Goal: Task Accomplishment & Management: Use online tool/utility

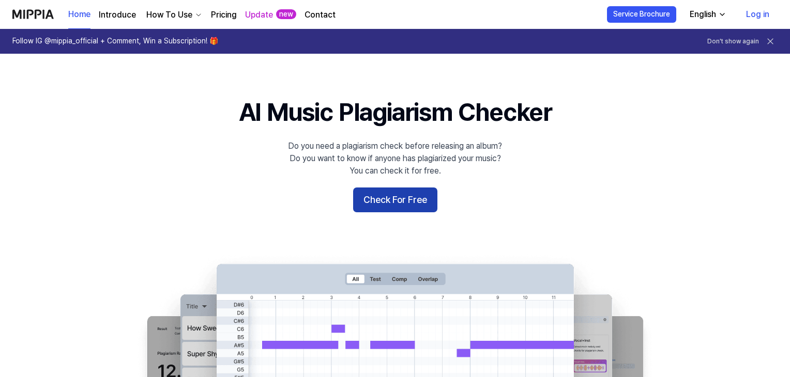
click at [393, 202] on button "Check For Free" at bounding box center [395, 200] width 84 height 25
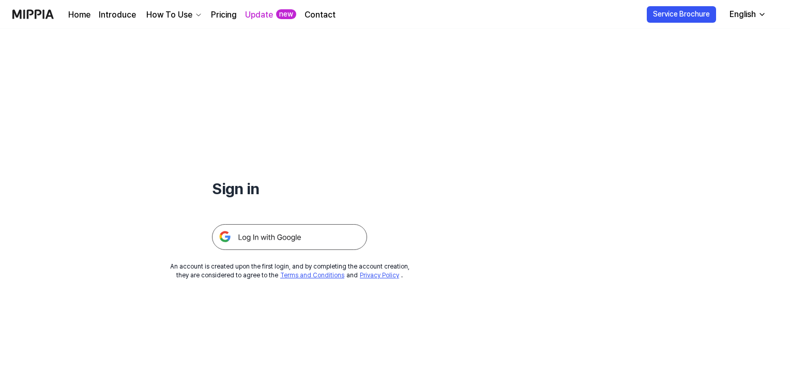
click at [283, 248] on img at bounding box center [289, 237] width 155 height 26
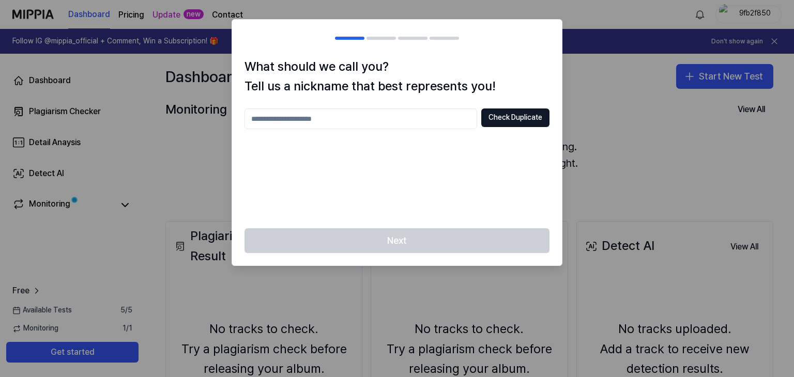
click at [363, 123] on input "text" at bounding box center [361, 119] width 233 height 21
type input "*"
type input "***"
click at [533, 114] on button "Check Duplicate" at bounding box center [515, 118] width 68 height 19
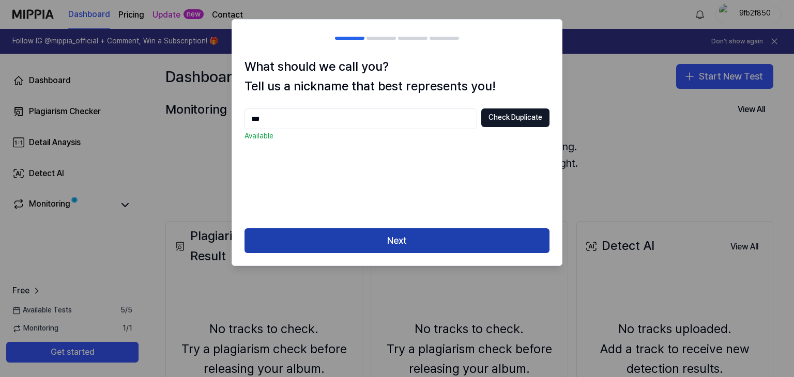
click at [350, 238] on button "Next" at bounding box center [397, 241] width 305 height 25
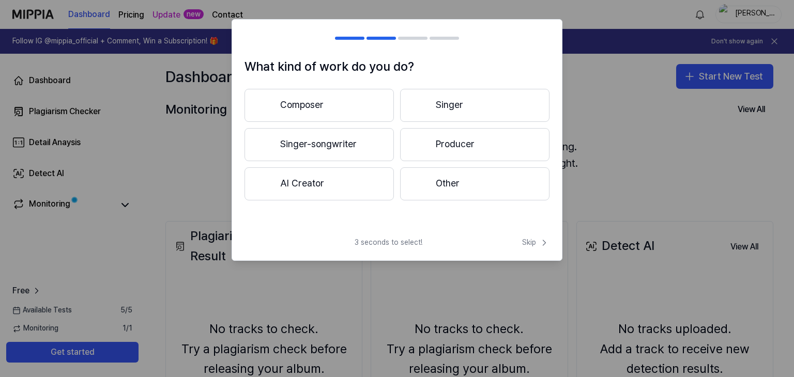
drag, startPoint x: 304, startPoint y: 100, endPoint x: 285, endPoint y: 108, distance: 20.6
click at [285, 108] on button "Composer" at bounding box center [319, 105] width 149 height 33
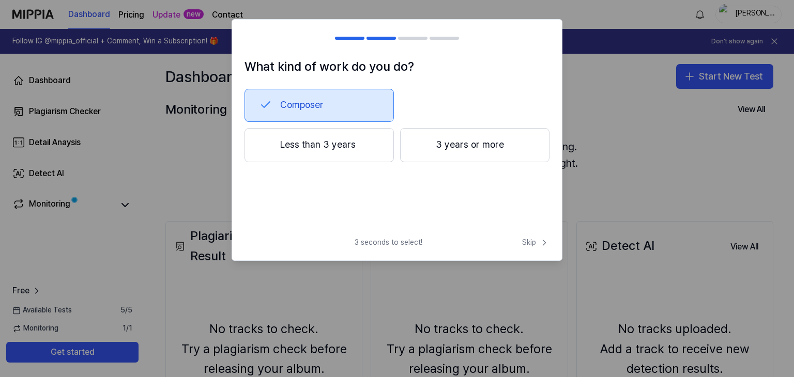
click at [281, 186] on div "Composer Less than 3 years 3 years or more" at bounding box center [397, 143] width 305 height 108
click at [354, 34] on h2 at bounding box center [397, 38] width 330 height 37
click at [356, 38] on div at bounding box center [349, 38] width 29 height 3
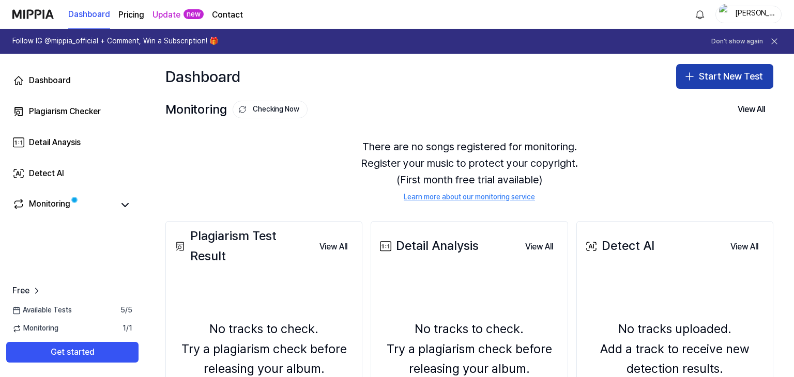
click at [724, 74] on button "Start New Test" at bounding box center [724, 76] width 97 height 25
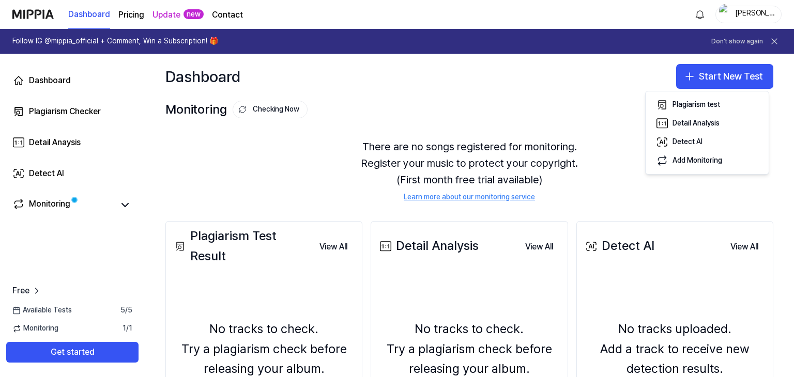
scroll to position [103, 0]
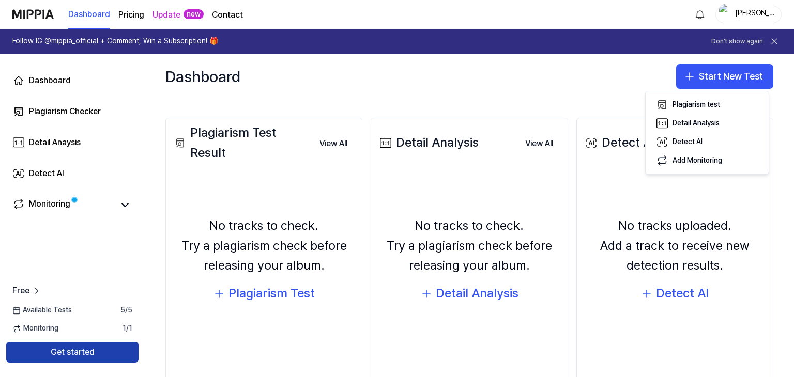
click at [78, 354] on button "Get started" at bounding box center [72, 352] width 132 height 21
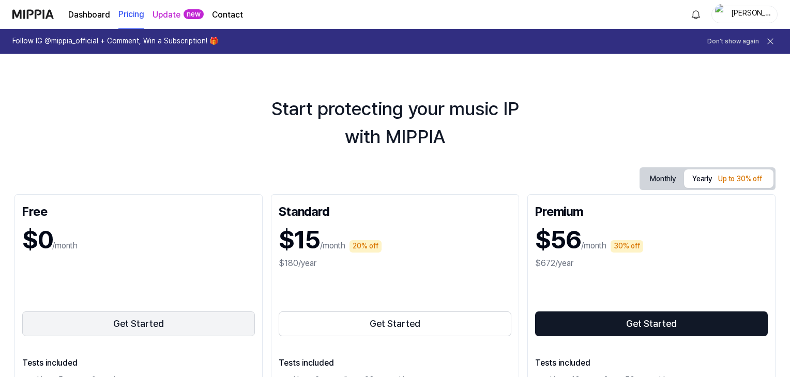
click at [132, 321] on button "Get Started" at bounding box center [138, 324] width 233 height 25
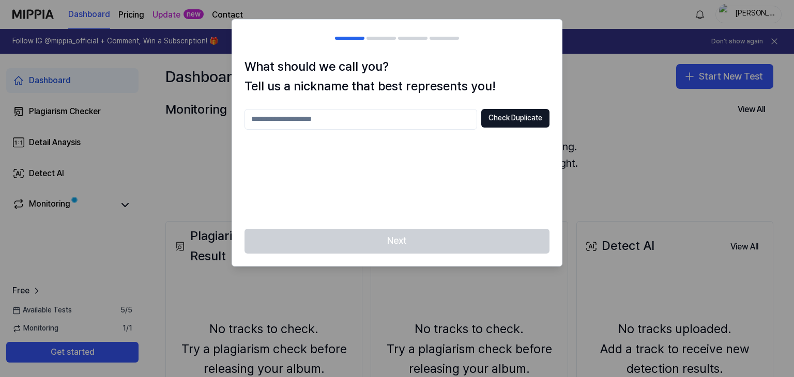
click at [346, 119] on input "text" at bounding box center [361, 119] width 233 height 21
type input "****"
click at [525, 118] on button "Check Duplicate" at bounding box center [515, 118] width 68 height 19
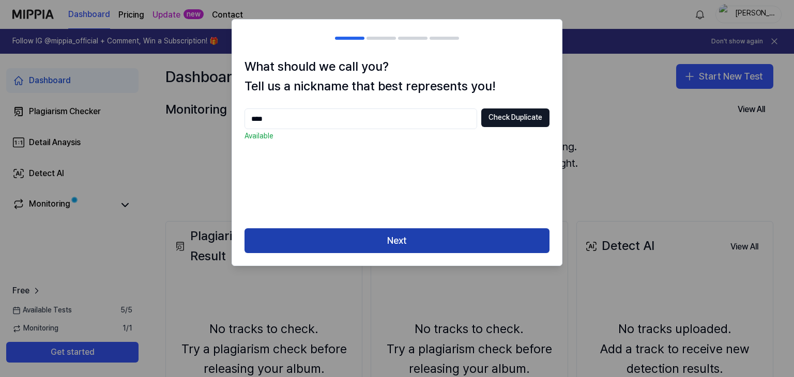
click at [445, 236] on button "Next" at bounding box center [397, 241] width 305 height 25
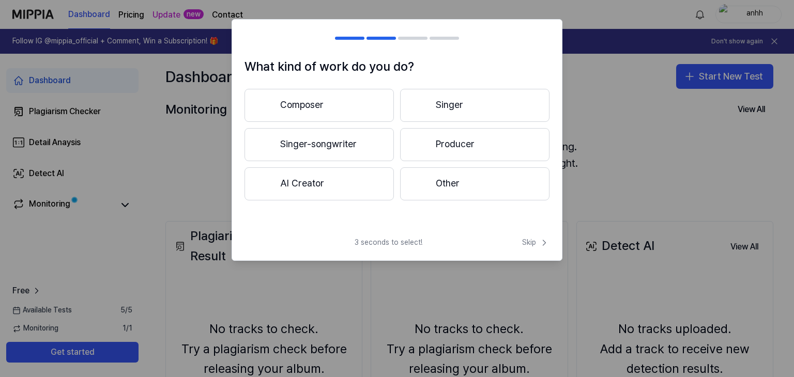
click at [343, 149] on button "Singer-songwriter" at bounding box center [319, 144] width 149 height 33
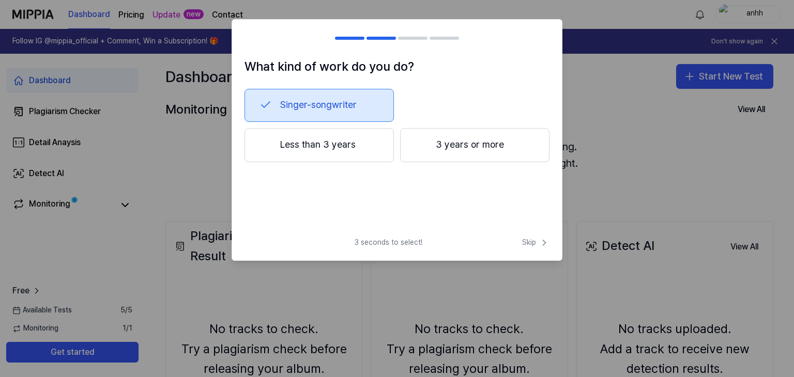
click at [356, 145] on button "Less than 3 years" at bounding box center [319, 145] width 149 height 34
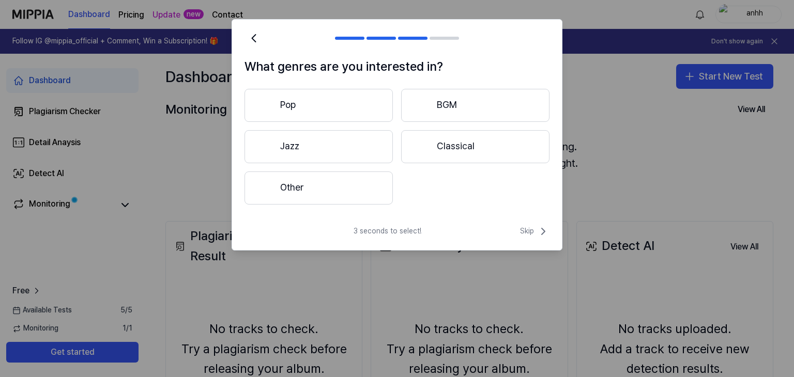
click at [349, 103] on button "Pop" at bounding box center [319, 105] width 148 height 33
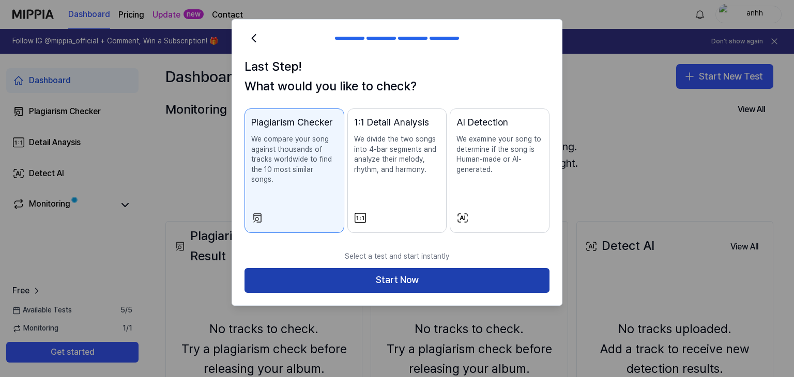
click at [383, 268] on button "Start Now" at bounding box center [397, 280] width 305 height 25
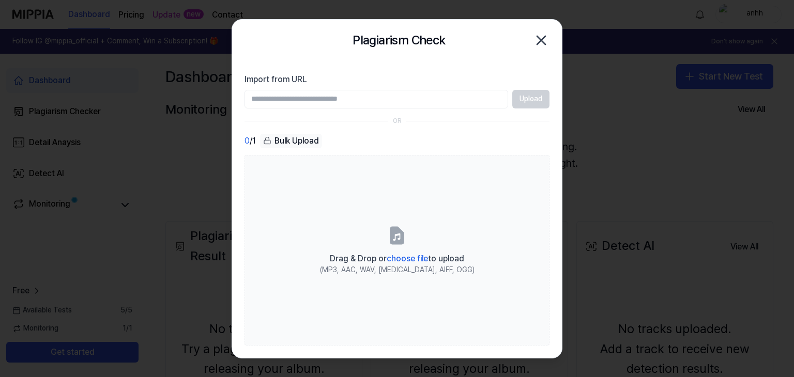
click at [306, 96] on input "Import from URL" at bounding box center [377, 99] width 264 height 19
click at [429, 94] on input "Import from URL" at bounding box center [377, 99] width 264 height 19
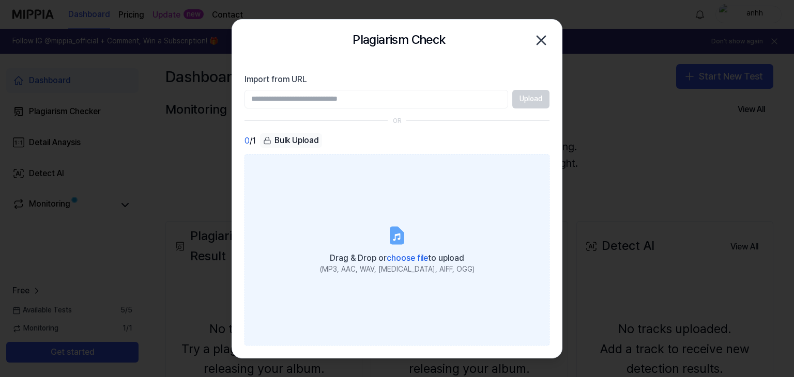
click at [415, 256] on span "choose file" at bounding box center [407, 258] width 41 height 10
click at [0, 0] on input "Drag & Drop or choose file to upload (MP3, AAC, WAV, [MEDICAL_DATA], AIFF, OGG)" at bounding box center [0, 0] width 0 height 0
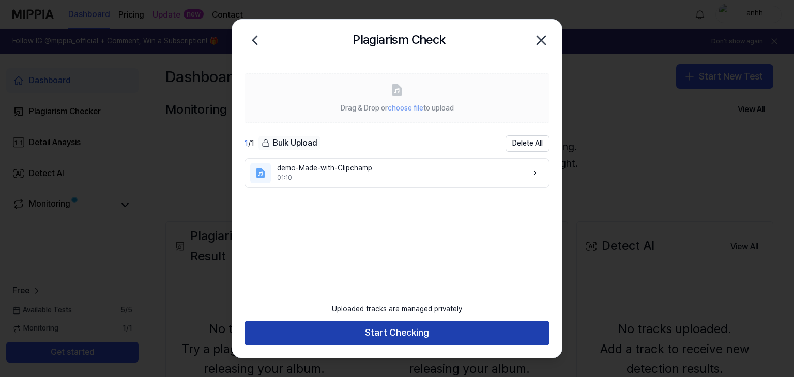
click at [452, 340] on button "Start Checking" at bounding box center [397, 333] width 305 height 25
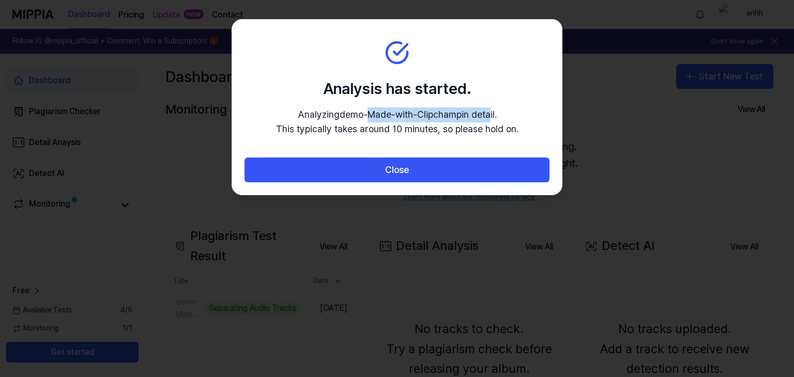
drag, startPoint x: 368, startPoint y: 114, endPoint x: 488, endPoint y: 110, distance: 119.5
click at [488, 110] on p "Analyzing demo-Made-with-Clipchamp in detail. This typically takes around 10 mi…" at bounding box center [397, 123] width 243 height 30
drag, startPoint x: 310, startPoint y: 116, endPoint x: 312, endPoint y: 122, distance: 5.6
click at [311, 118] on p "Analyzing demo-Made-with-Clipchamp in detail. This typically takes around 10 mi…" at bounding box center [397, 123] width 243 height 30
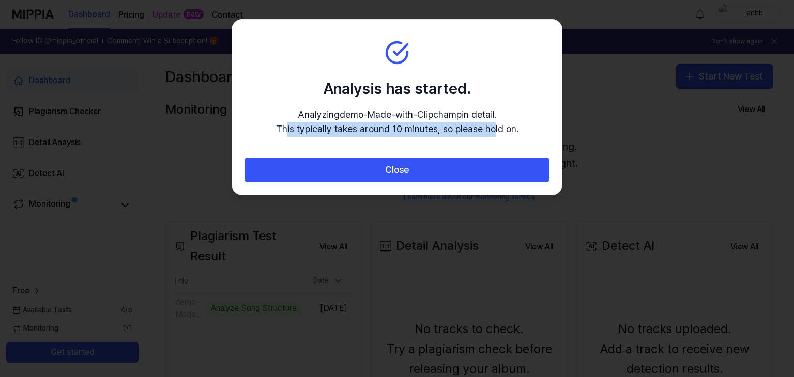
drag, startPoint x: 321, startPoint y: 132, endPoint x: 487, endPoint y: 131, distance: 166.5
click at [487, 131] on p "Analyzing demo-Made-with-Clipchamp in detail. This typically takes around 10 mi…" at bounding box center [397, 123] width 243 height 30
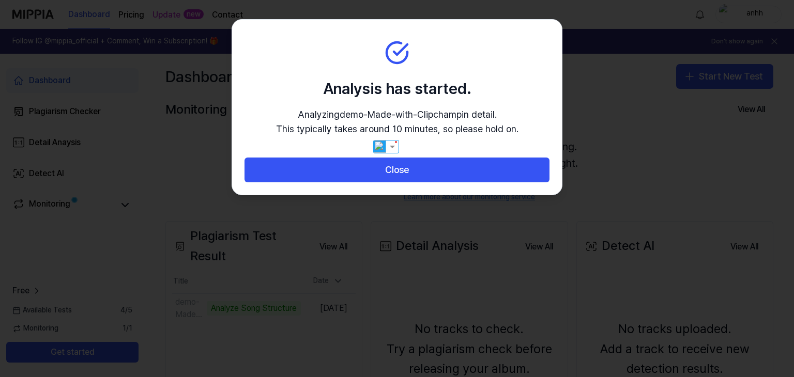
click at [422, 100] on div "Analysis has started. Analyzing demo-Made-with-[PERSON_NAME] in detail. This ty…" at bounding box center [397, 108] width 243 height 60
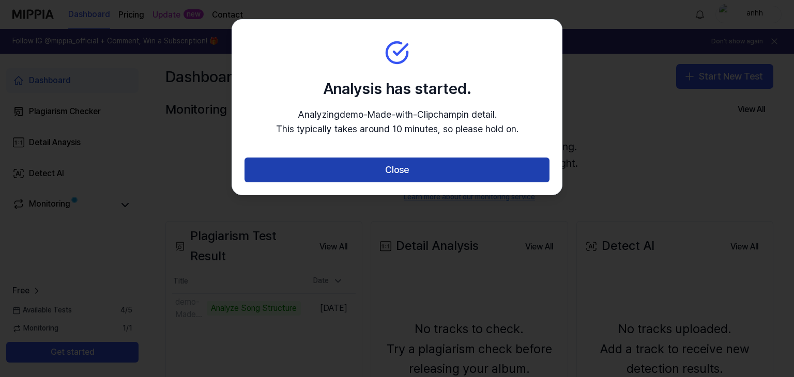
click at [426, 163] on button "Close" at bounding box center [397, 170] width 305 height 25
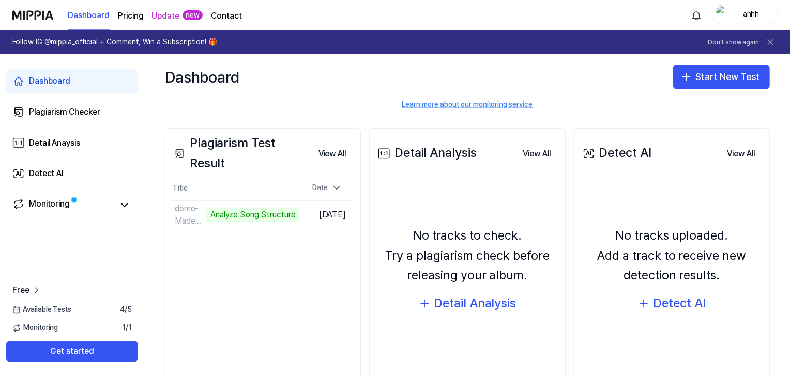
scroll to position [103, 0]
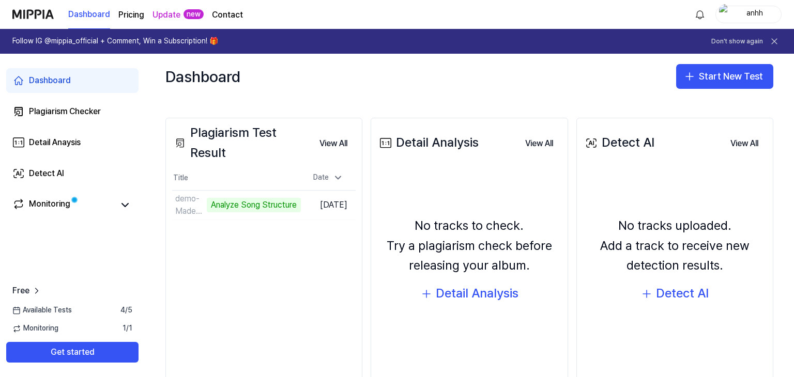
click at [276, 239] on div "Plagiarism Test Result View All Plagiarism Test Result Title Date demo-Made-wit…" at bounding box center [263, 253] width 197 height 270
click at [338, 141] on button "View All" at bounding box center [333, 143] width 44 height 21
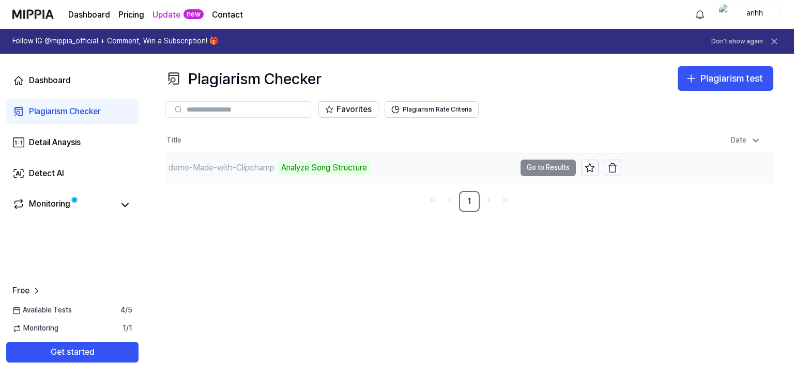
click at [321, 168] on div "Analyze Song Structure" at bounding box center [324, 168] width 94 height 14
click at [538, 163] on td "demo-Made-with-Clipchamp Analyze Song Structure Go to Results" at bounding box center [393, 168] width 456 height 29
click at [538, 160] on td "demo-Made-with-Clipchamp Analyze Song Structure Go to Results" at bounding box center [393, 168] width 456 height 29
click at [540, 167] on td "demo-Made-with-Clipchamp Analyze Song Structure Go to Results" at bounding box center [393, 168] width 456 height 29
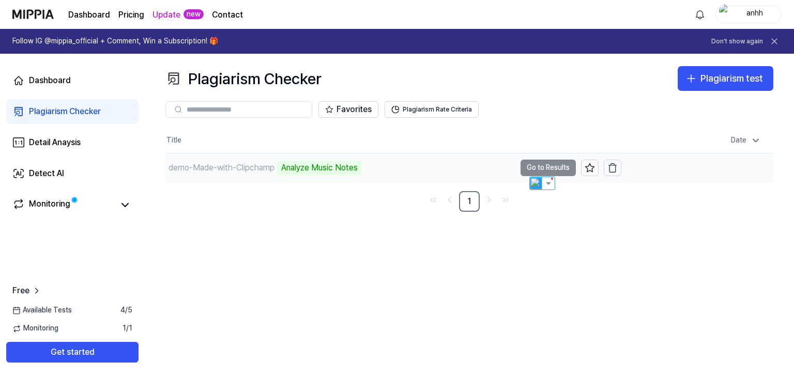
click at [338, 161] on div "Analyze Music Notes" at bounding box center [319, 168] width 85 height 14
click at [325, 171] on div "Analyze Music Notes" at bounding box center [319, 168] width 85 height 14
click at [246, 175] on div "demo-Made-with-Clipchamp Analyze Music Notes" at bounding box center [340, 168] width 350 height 29
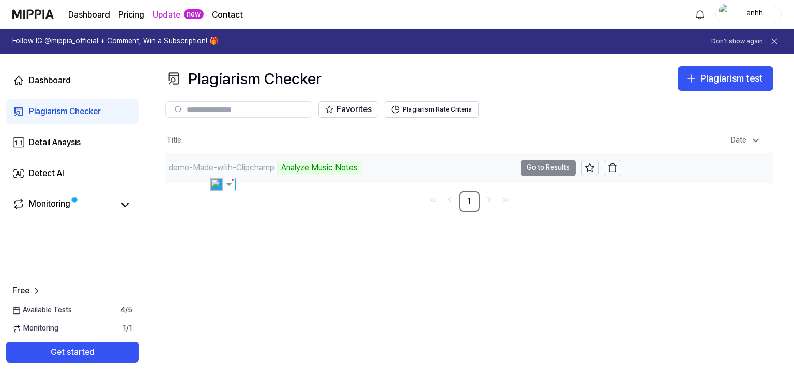
click at [370, 164] on div "demo-Made-with-Clipchamp Analyze Music Notes" at bounding box center [340, 168] width 350 height 29
click at [420, 168] on div "demo-Made-with-Clipchamp Analyze Music Notes" at bounding box center [340, 168] width 350 height 29
click at [398, 176] on div "demo-Made-with-Clipchamp Analyze Music Notes" at bounding box center [340, 168] width 350 height 29
drag, startPoint x: 452, startPoint y: 168, endPoint x: 470, endPoint y: 171, distance: 17.3
click at [452, 168] on div "demo-Made-with-Clipchamp Analyze Music Notes" at bounding box center [340, 168] width 350 height 29
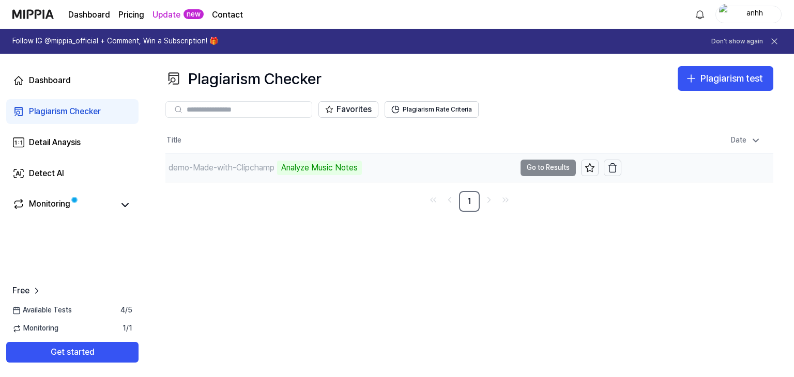
click at [557, 170] on td "demo-Made-with-Clipchamp Analyze Music Notes Go to Results" at bounding box center [393, 168] width 456 height 29
click at [554, 167] on td "demo-Made-with-Clipchamp Analyze Music Notes Go to Results" at bounding box center [393, 168] width 456 height 29
click at [56, 204] on div "Monitoring" at bounding box center [49, 205] width 41 height 14
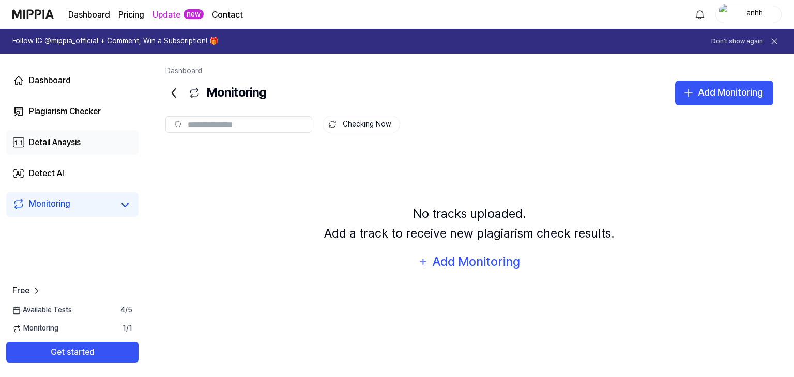
click at [59, 145] on div "Detail Anaysis" at bounding box center [55, 143] width 52 height 12
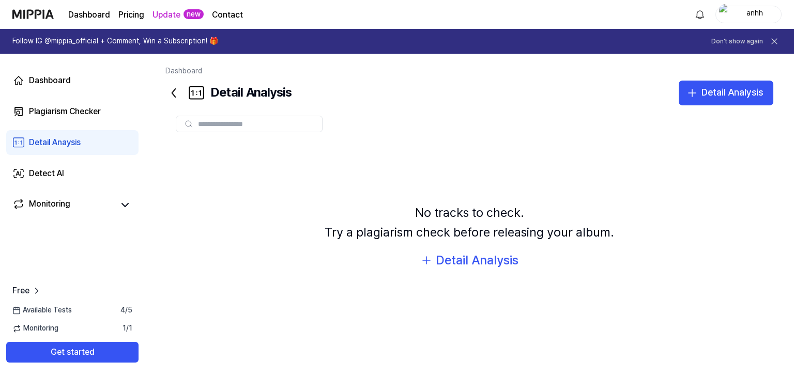
click at [72, 146] on div "Detail Anaysis" at bounding box center [55, 143] width 52 height 12
click at [78, 122] on link "Plagiarism Checker" at bounding box center [72, 111] width 132 height 25
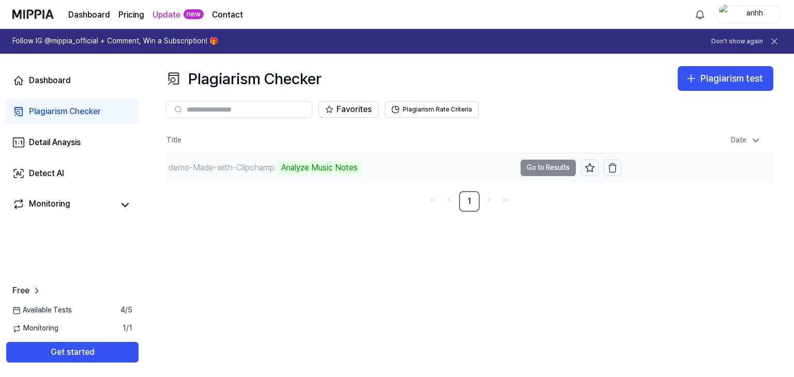
click at [345, 176] on div "demo-Made-with-Clipchamp Analyze Music Notes" at bounding box center [340, 168] width 350 height 29
drag, startPoint x: 158, startPoint y: 164, endPoint x: 208, endPoint y: 168, distance: 50.3
click at [159, 164] on div "Plagiarism Checker Plagiarism test Plagiarism Checker Detail Analysis Detect AI…" at bounding box center [469, 216] width 649 height 324
click at [208, 169] on div "demo-Made-with-Clipchamp" at bounding box center [222, 168] width 106 height 12
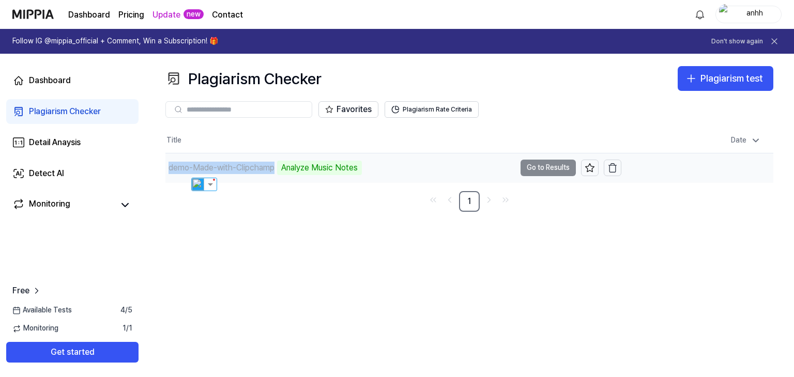
click at [208, 169] on div "demo-Made-with-Clipchamp" at bounding box center [222, 168] width 106 height 12
click at [361, 171] on div "Analyze Music Notes" at bounding box center [319, 168] width 85 height 14
drag, startPoint x: 361, startPoint y: 170, endPoint x: 493, endPoint y: 153, distance: 132.5
click at [361, 171] on div "Analyze Music Notes" at bounding box center [319, 168] width 85 height 14
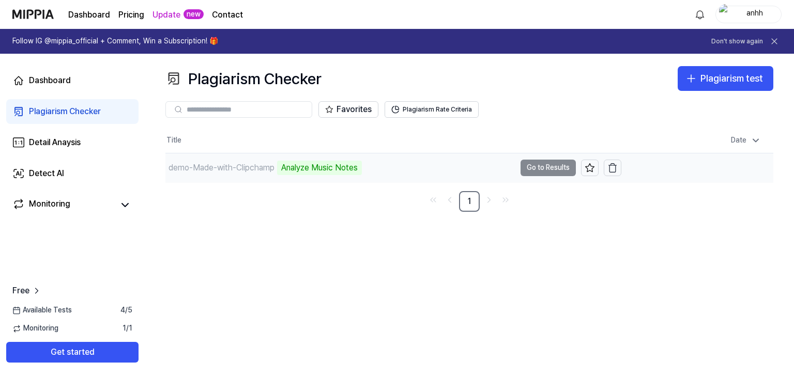
click at [549, 167] on td "demo-Made-with-Clipchamp Analyze Music Notes Go to Results" at bounding box center [393, 168] width 456 height 29
click at [540, 167] on td "demo-Made-with-Clipchamp Analyze Music Notes Go to Results" at bounding box center [393, 168] width 456 height 29
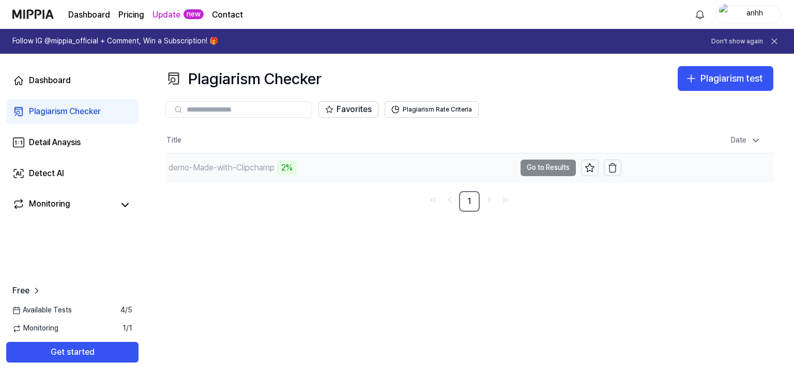
click at [353, 174] on div "demo-Made-with-Clipchamp 2%" at bounding box center [340, 168] width 350 height 29
click at [382, 176] on div "demo-Made-with-Clipchamp 2%" at bounding box center [340, 168] width 350 height 29
click at [295, 173] on div "49%" at bounding box center [289, 168] width 25 height 14
click at [443, 165] on div "demo-Made-with-Clipchamp" at bounding box center [340, 168] width 350 height 29
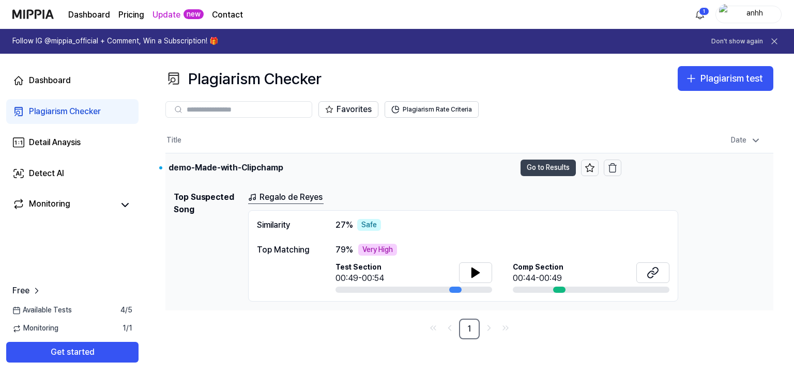
click at [544, 161] on button "Go to Results" at bounding box center [548, 168] width 55 height 17
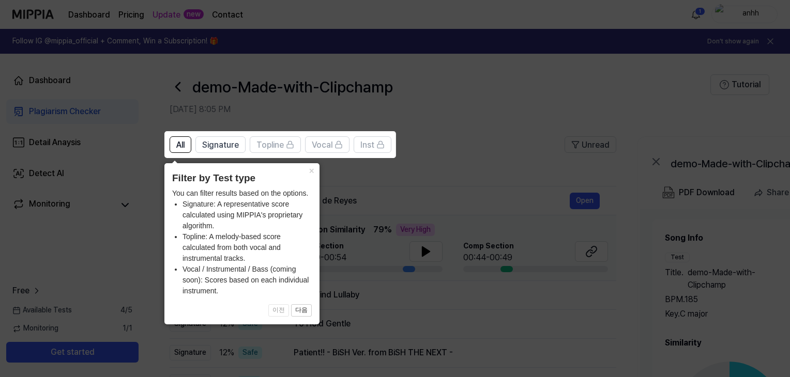
click at [480, 141] on icon at bounding box center [397, 188] width 794 height 377
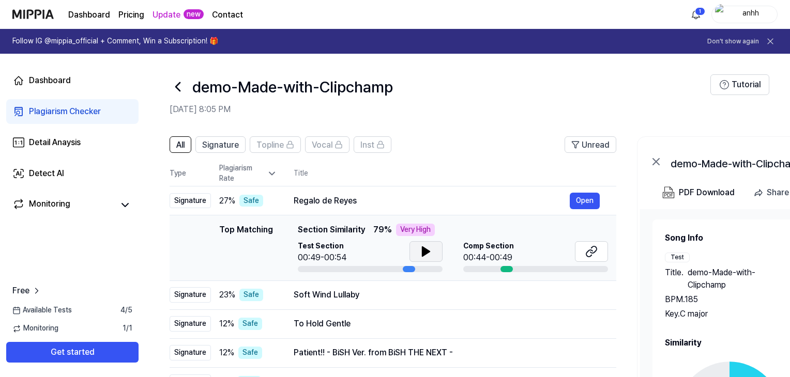
click at [420, 253] on icon at bounding box center [426, 252] width 12 height 12
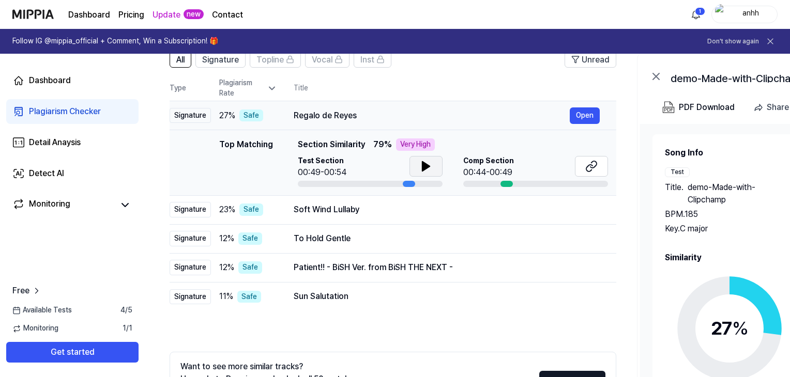
scroll to position [103, 0]
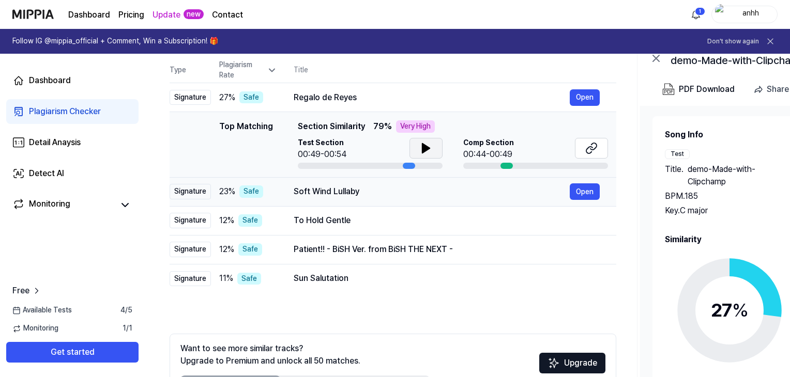
click at [602, 188] on td "Soft Wind Lullaby Open" at bounding box center [446, 191] width 339 height 29
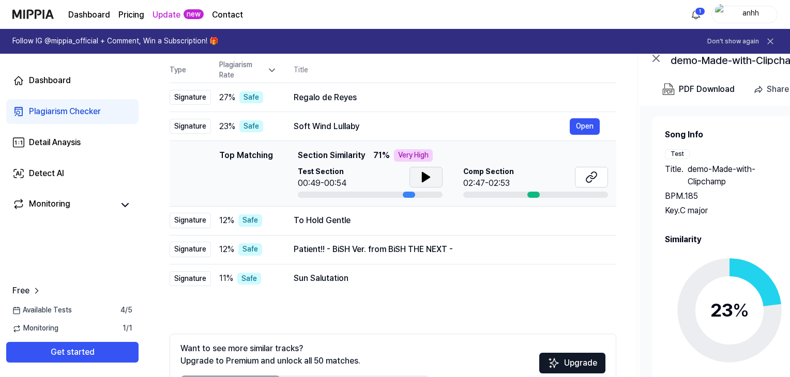
click at [426, 175] on icon at bounding box center [425, 177] width 7 height 9
click at [321, 223] on div "To Hold Gentle" at bounding box center [432, 221] width 276 height 12
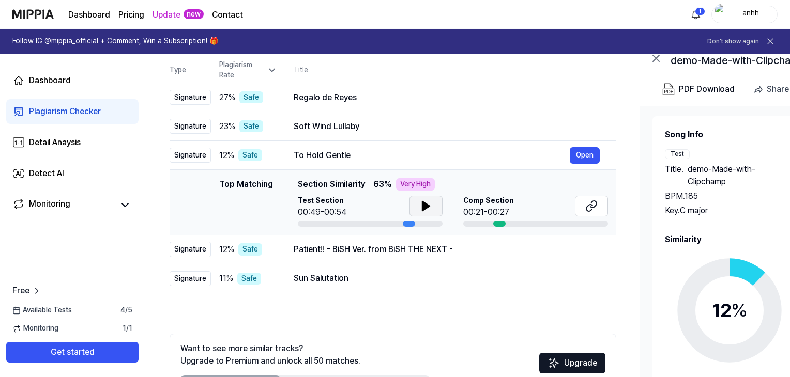
click at [433, 203] on button at bounding box center [426, 206] width 33 height 21
click at [432, 205] on button at bounding box center [426, 206] width 33 height 21
click at [557, 156] on div "To Hold Gentle" at bounding box center [432, 155] width 276 height 12
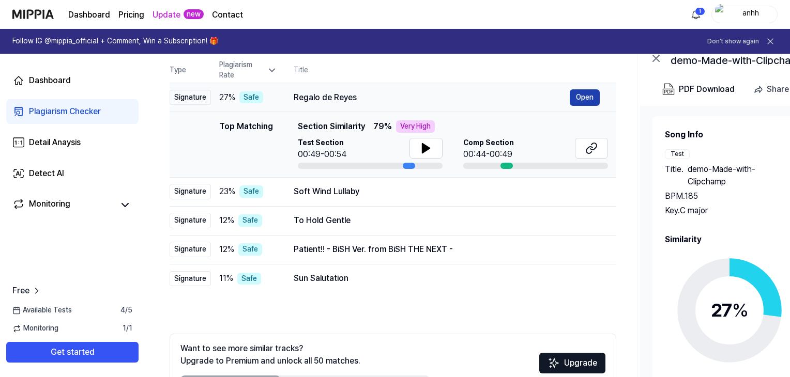
click at [589, 96] on button "Open" at bounding box center [585, 97] width 30 height 17
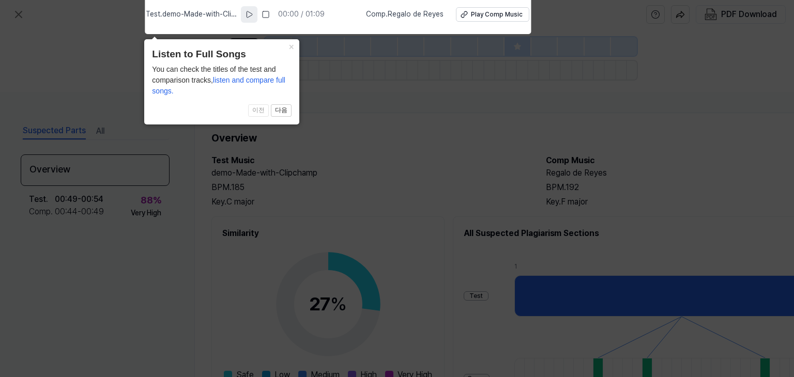
click at [252, 13] on icon at bounding box center [249, 14] width 8 height 8
click at [294, 49] on button "×" at bounding box center [291, 46] width 17 height 14
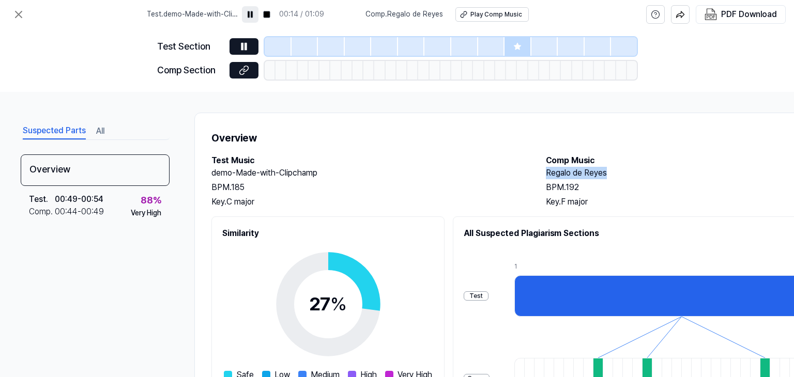
drag, startPoint x: 543, startPoint y: 174, endPoint x: 621, endPoint y: 174, distance: 77.6
click at [621, 174] on div "Test Music demo-Made-with-Clipchamp BPM. 185 Key. C major Comp Music Regalo [PE…" at bounding box center [535, 182] width 648 height 54
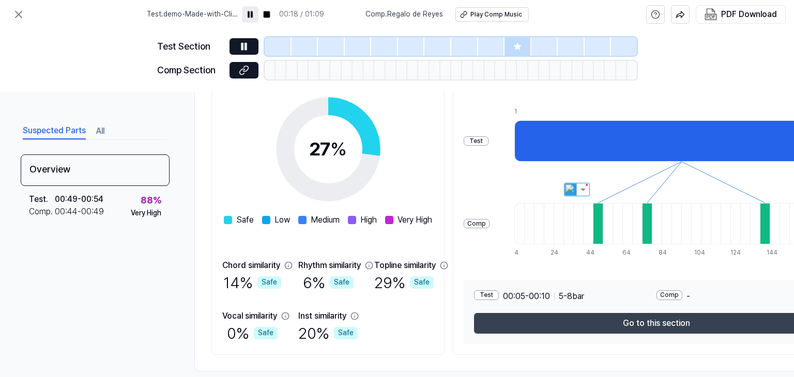
click at [700, 324] on button "Go to this section" at bounding box center [656, 323] width 365 height 21
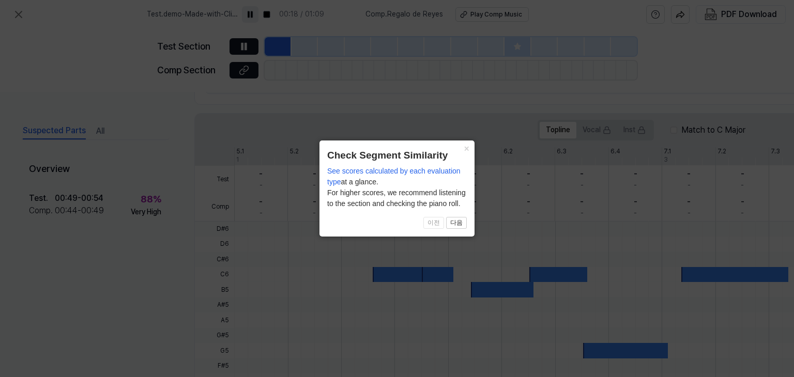
scroll to position [310, 0]
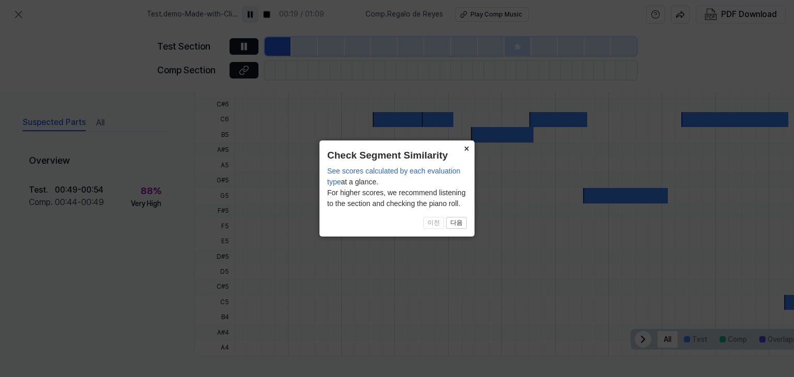
click at [470, 152] on button "×" at bounding box center [466, 148] width 17 height 14
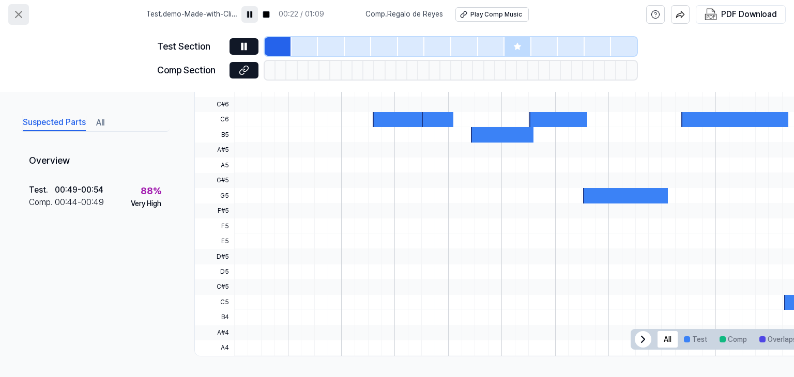
click at [20, 14] on icon at bounding box center [18, 14] width 12 height 12
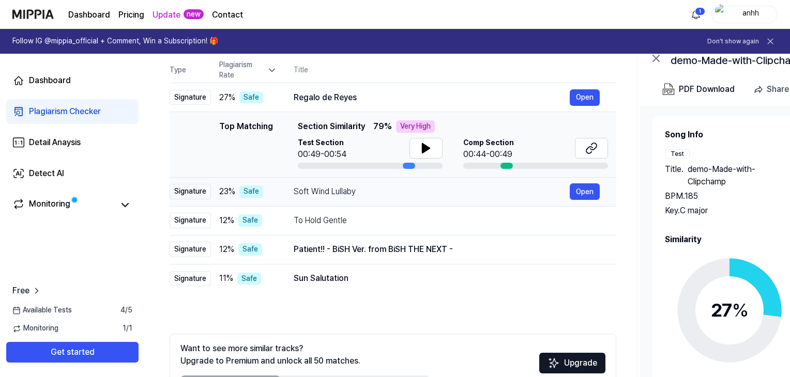
drag, startPoint x: 292, startPoint y: 189, endPoint x: 354, endPoint y: 189, distance: 62.1
click at [354, 189] on td "Soft Wind Lullaby Open" at bounding box center [446, 191] width 339 height 29
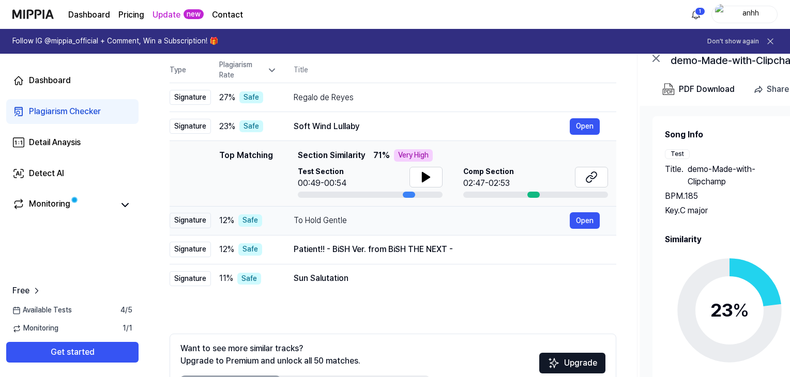
click at [328, 224] on div "To Hold Gentle" at bounding box center [432, 221] width 276 height 12
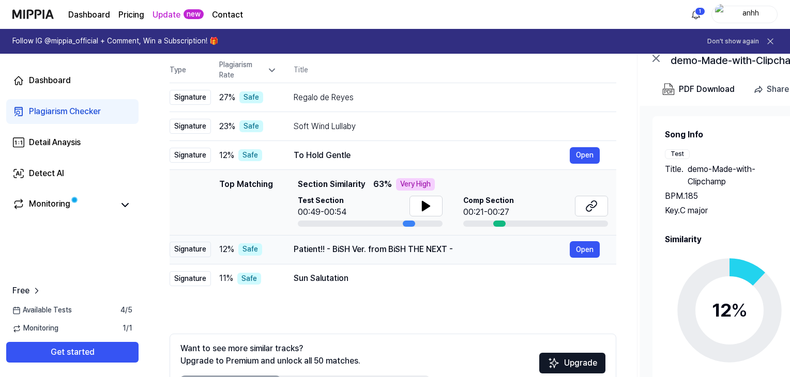
click at [394, 243] on div "Patient!! - [PERSON_NAME] Ver. from [PERSON_NAME] THE NEXT - Open" at bounding box center [447, 249] width 306 height 17
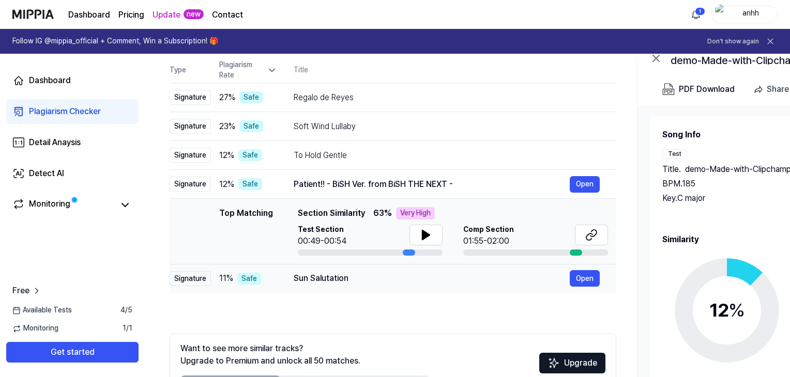
click at [342, 275] on div "Sun Salutation" at bounding box center [432, 279] width 276 height 12
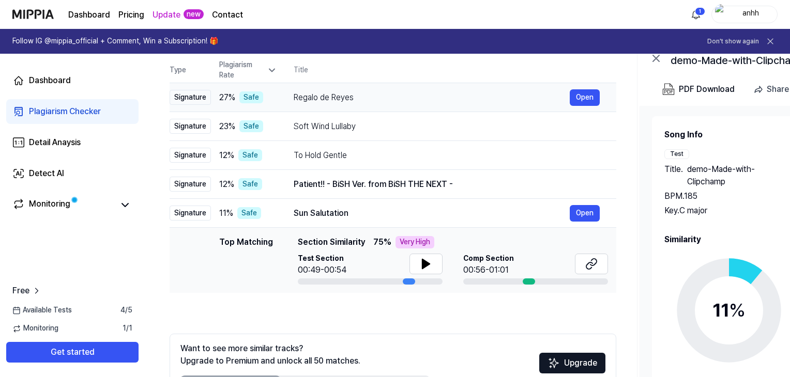
click at [356, 97] on div "Regalo de Reyes" at bounding box center [432, 98] width 276 height 12
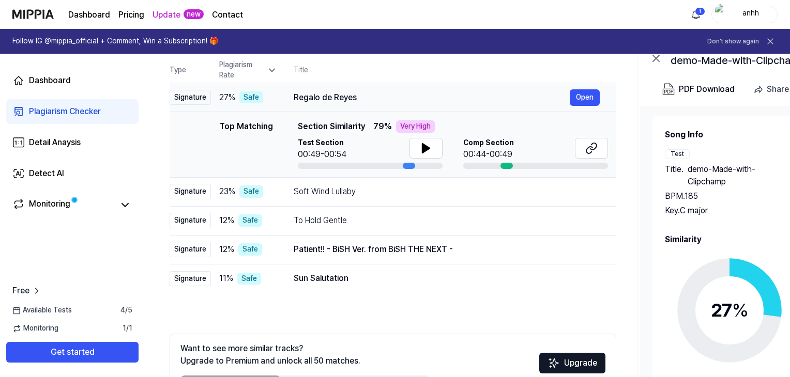
click at [189, 98] on div "Signature" at bounding box center [190, 98] width 41 height 16
click at [374, 102] on div "Regalo de Reyes" at bounding box center [432, 98] width 276 height 12
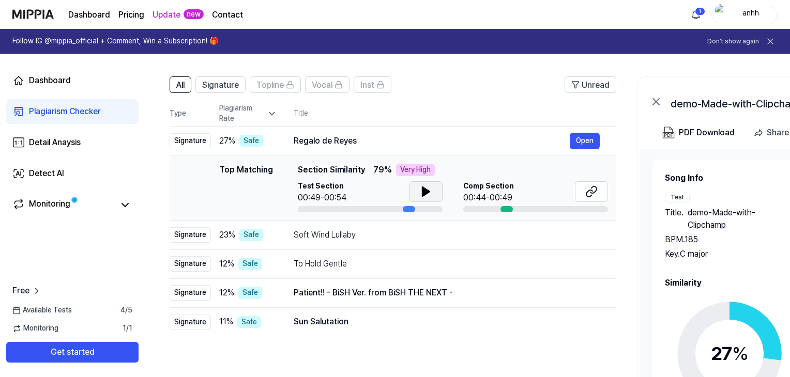
scroll to position [0, 0]
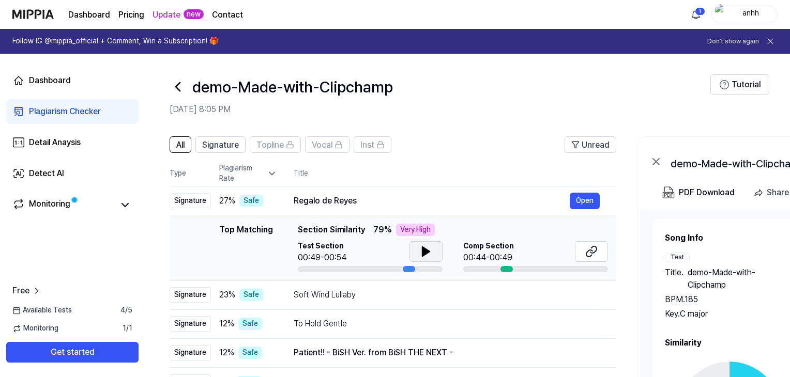
click at [434, 256] on button at bounding box center [426, 251] width 33 height 21
click at [421, 305] on td "Soft Wind Lullaby Open" at bounding box center [446, 295] width 339 height 29
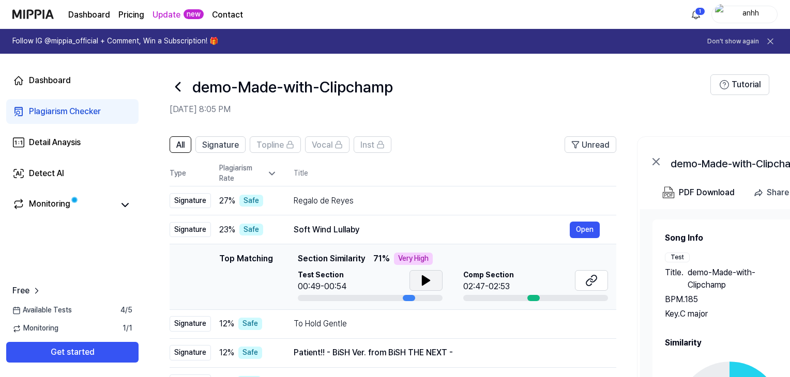
click at [422, 278] on icon at bounding box center [425, 280] width 7 height 9
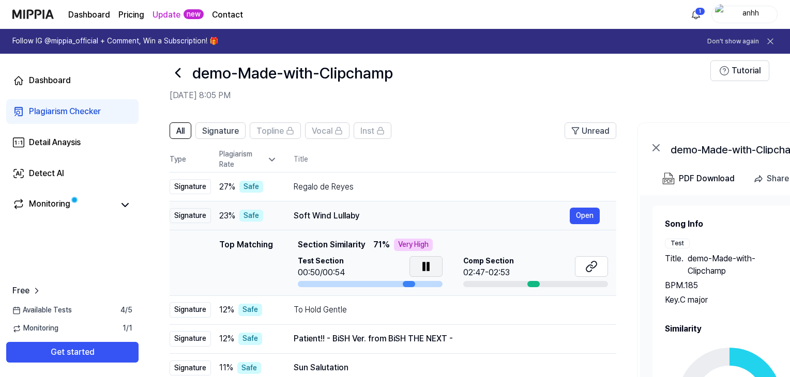
scroll to position [103, 0]
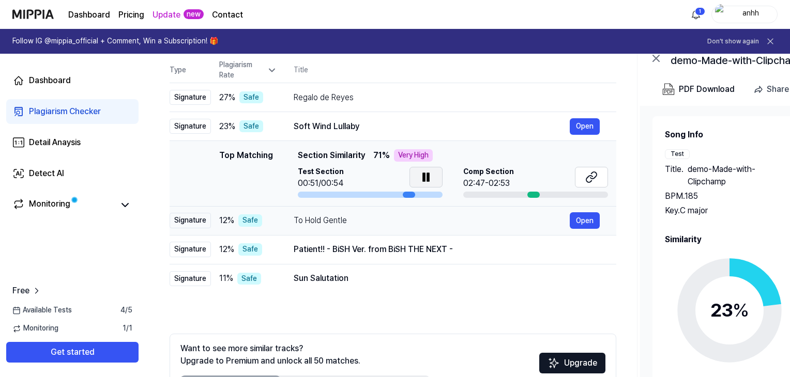
click at [425, 232] on td "To Hold Gentle Open" at bounding box center [446, 220] width 339 height 29
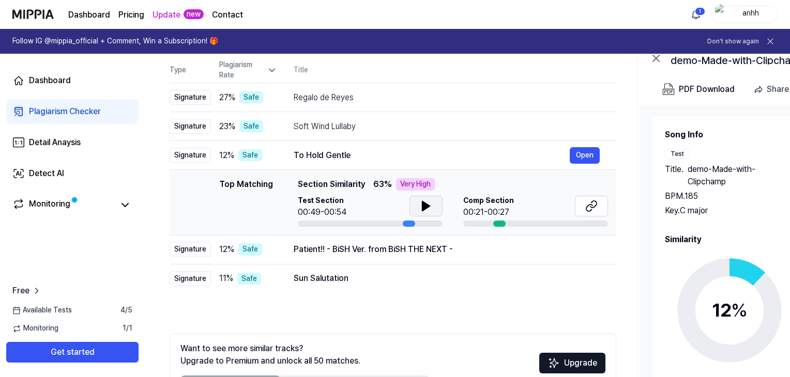
click at [422, 203] on icon at bounding box center [425, 206] width 7 height 9
click at [496, 219] on div "Comp Section 00:21-00:27" at bounding box center [535, 211] width 145 height 31
click at [502, 224] on div at bounding box center [499, 224] width 12 height 6
click at [516, 206] on div "Comp Section 00:21-00:27" at bounding box center [535, 207] width 145 height 23
click at [581, 205] on button at bounding box center [591, 206] width 33 height 21
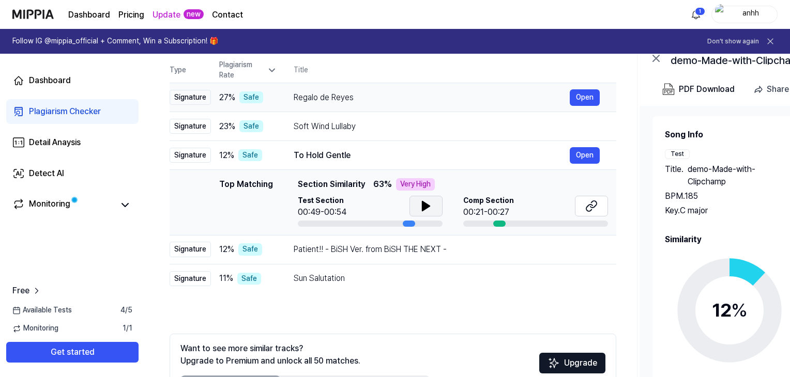
click at [344, 92] on div "Regalo de Reyes" at bounding box center [432, 98] width 276 height 12
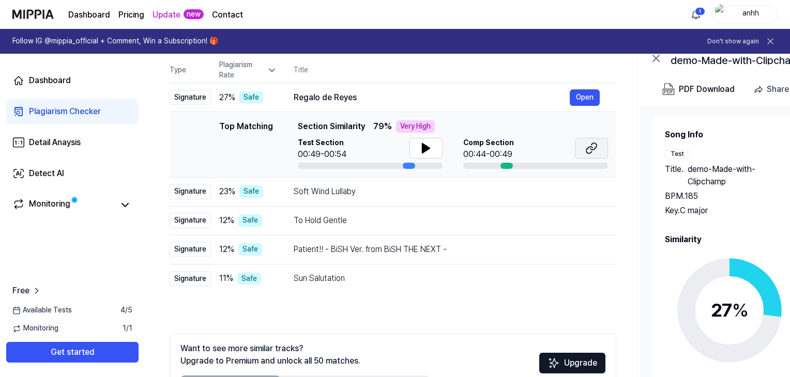
click at [594, 152] on icon at bounding box center [591, 148] width 12 height 12
click at [331, 188] on div "Soft Wind Lullaby" at bounding box center [432, 192] width 276 height 12
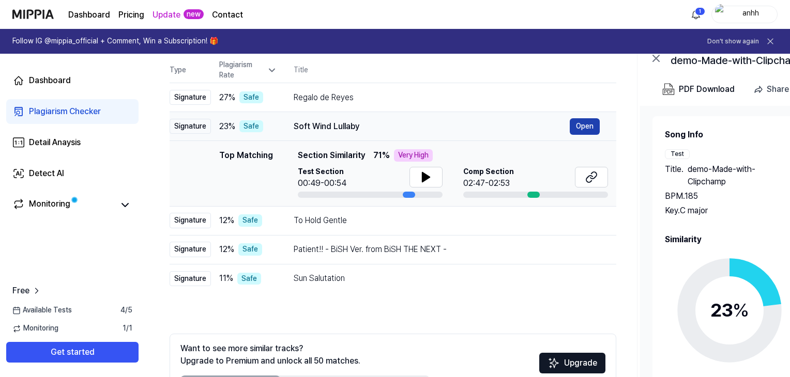
click at [584, 118] on button "Open" at bounding box center [585, 126] width 30 height 17
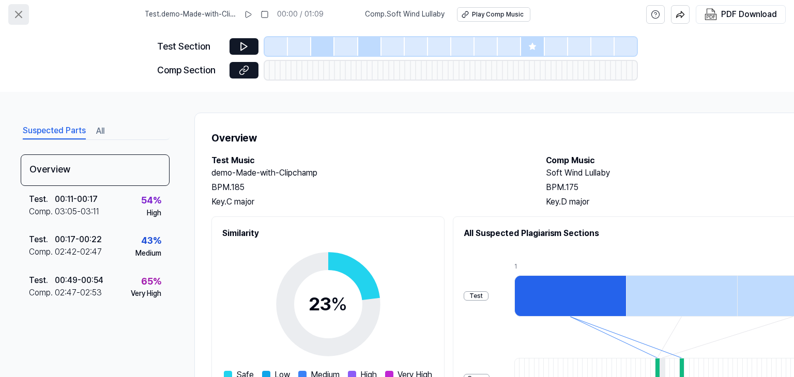
click at [8, 19] on button at bounding box center [18, 14] width 21 height 21
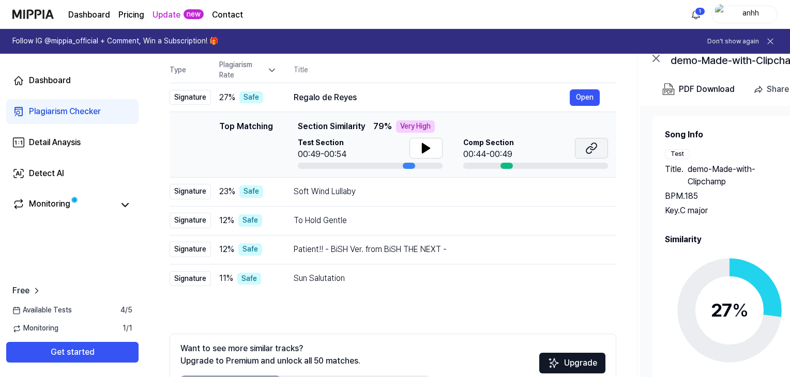
click at [598, 147] on button at bounding box center [591, 148] width 33 height 21
click at [356, 94] on div "Regalo de Reyes" at bounding box center [432, 98] width 276 height 12
click at [498, 98] on div "Regalo de Reyes" at bounding box center [432, 98] width 276 height 12
click at [575, 98] on button "Open" at bounding box center [585, 97] width 30 height 17
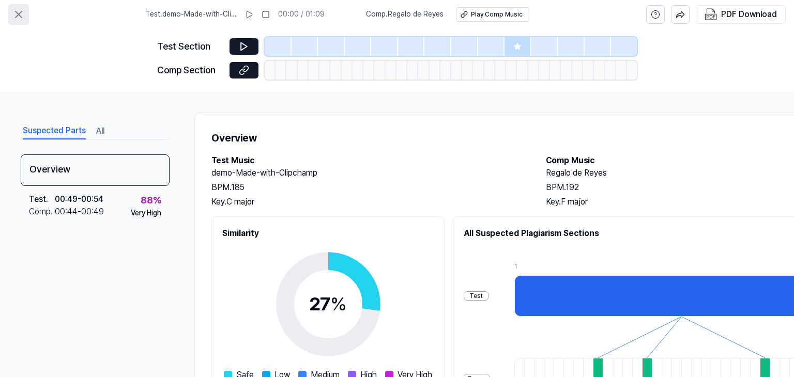
click at [12, 13] on icon at bounding box center [18, 14] width 12 height 12
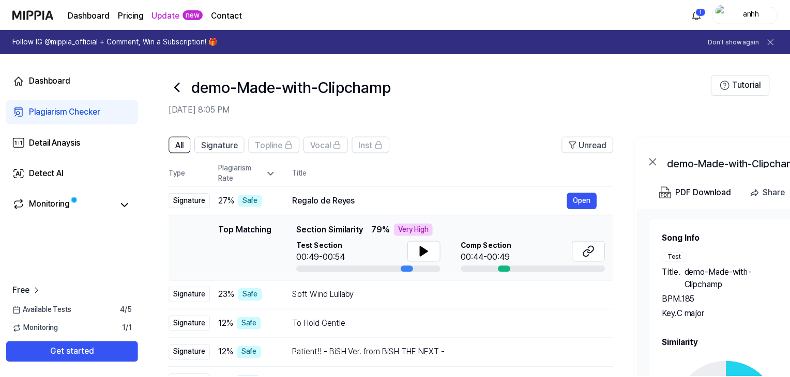
scroll to position [103, 0]
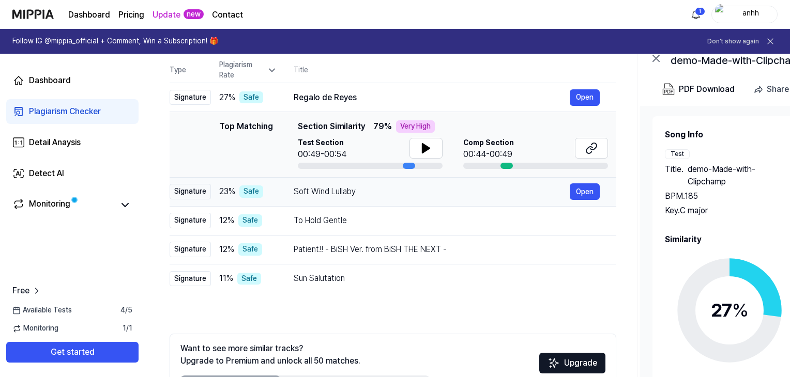
click at [351, 196] on div "Soft Wind Lullaby" at bounding box center [432, 192] width 276 height 12
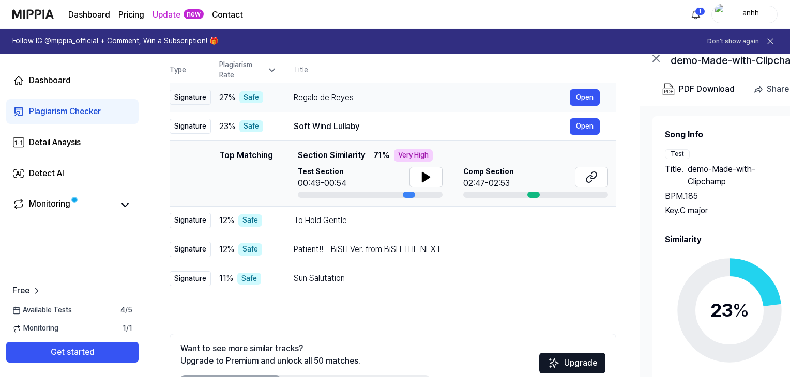
click at [351, 104] on div "Regalo [PERSON_NAME] Open" at bounding box center [447, 97] width 306 height 17
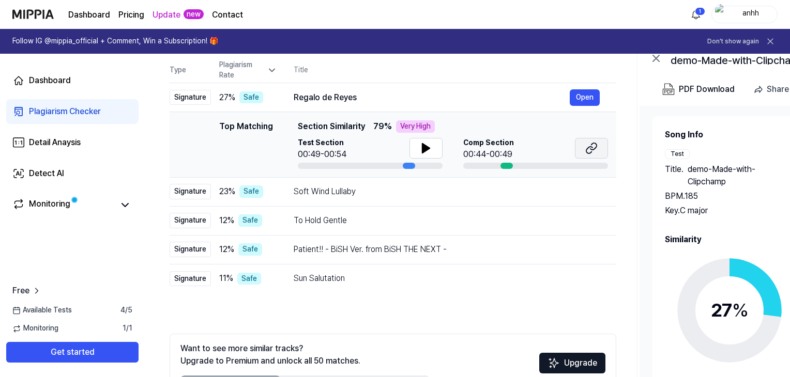
click at [584, 147] on button at bounding box center [591, 148] width 33 height 21
click at [367, 196] on div "Soft Wind Lullaby" at bounding box center [432, 192] width 276 height 12
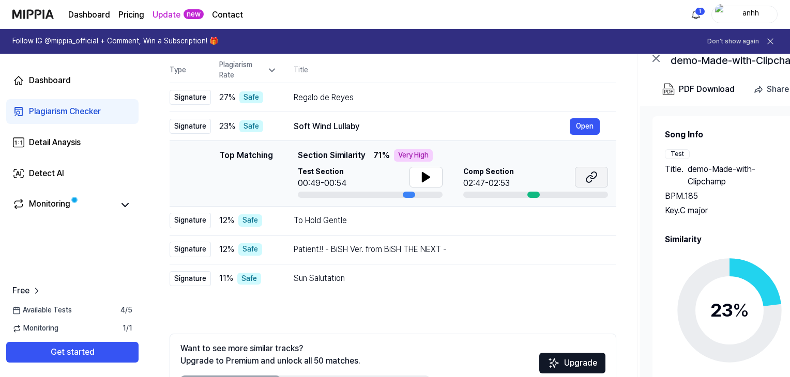
click at [585, 173] on icon at bounding box center [591, 177] width 12 height 12
click at [320, 225] on div "To Hold Gentle" at bounding box center [432, 221] width 276 height 12
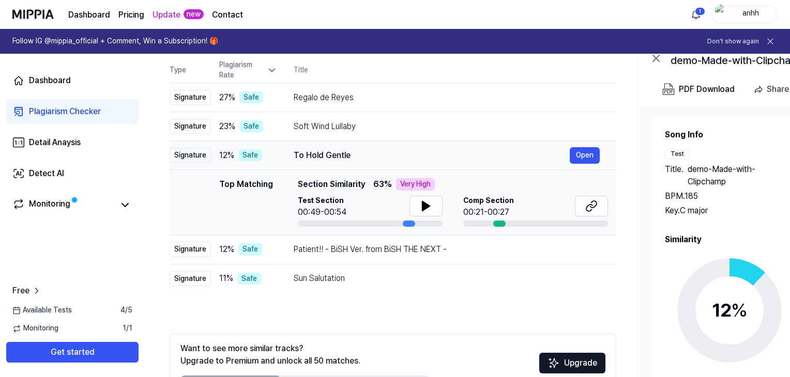
scroll to position [0, 0]
click at [595, 203] on icon at bounding box center [591, 206] width 12 height 12
click at [347, 251] on div "Patient!! - BiSH Ver. from BiSH THE NEXT -" at bounding box center [432, 250] width 276 height 12
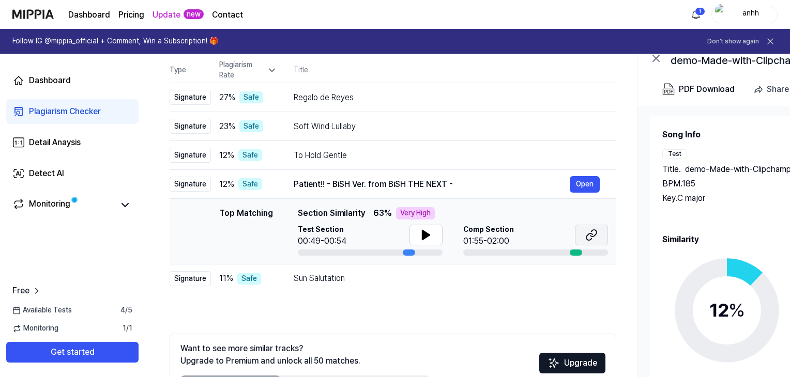
click at [585, 233] on button at bounding box center [591, 235] width 33 height 21
click at [326, 283] on div "Sun Salutation" at bounding box center [432, 279] width 276 height 12
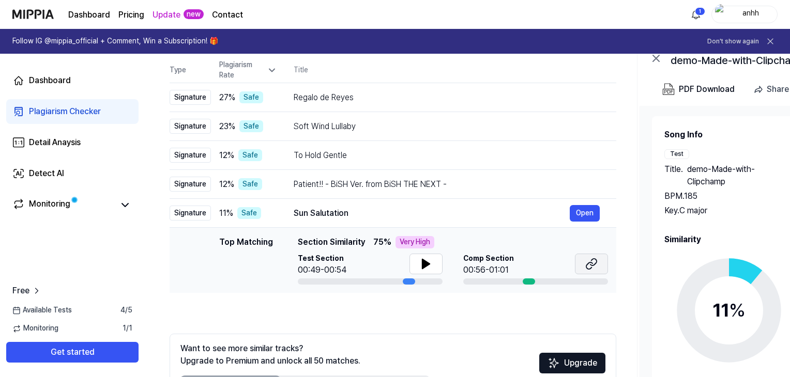
click at [585, 266] on icon at bounding box center [591, 264] width 12 height 12
click at [502, 311] on div "All Signature Topline Vocal Inst Unread All Signature Topline Vocal Inst Type P…" at bounding box center [393, 227] width 447 height 389
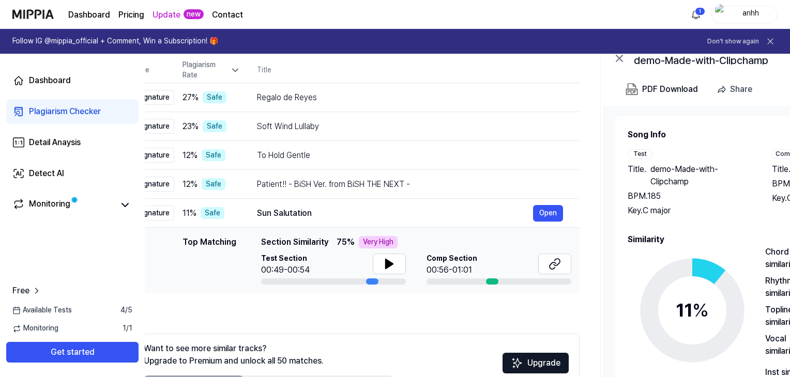
drag, startPoint x: 357, startPoint y: 241, endPoint x: 320, endPoint y: 241, distance: 36.7
click at [320, 241] on span "Section Similarity" at bounding box center [294, 242] width 67 height 12
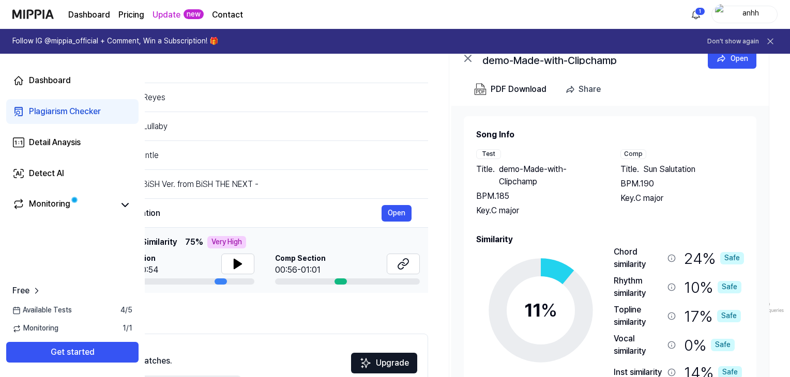
drag, startPoint x: 525, startPoint y: 228, endPoint x: 317, endPoint y: 230, distance: 208.4
click at [317, 230] on td "Top Matching Top Matching Section Similarity 75 % Very High Test Section 00:49-…" at bounding box center [204, 260] width 447 height 65
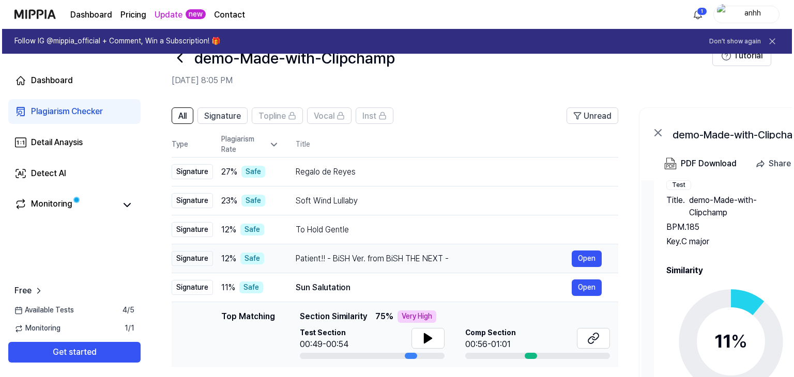
scroll to position [0, 0]
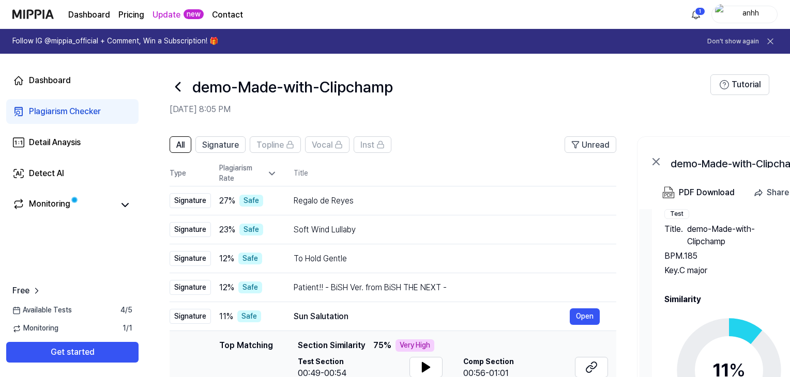
click at [181, 83] on icon at bounding box center [178, 87] width 17 height 17
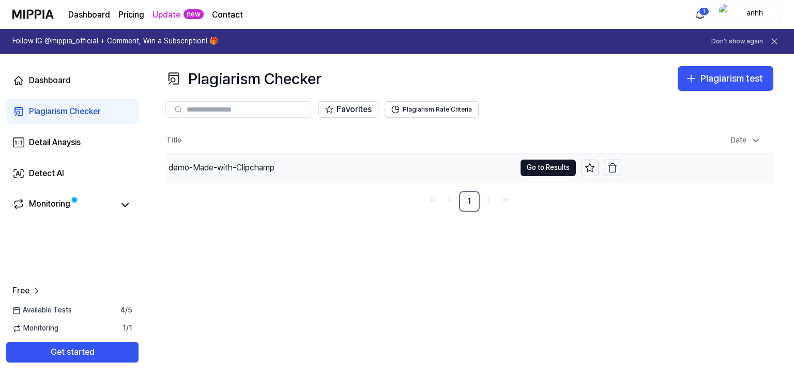
click at [261, 164] on div "demo-Made-with-Clipchamp" at bounding box center [222, 168] width 106 height 12
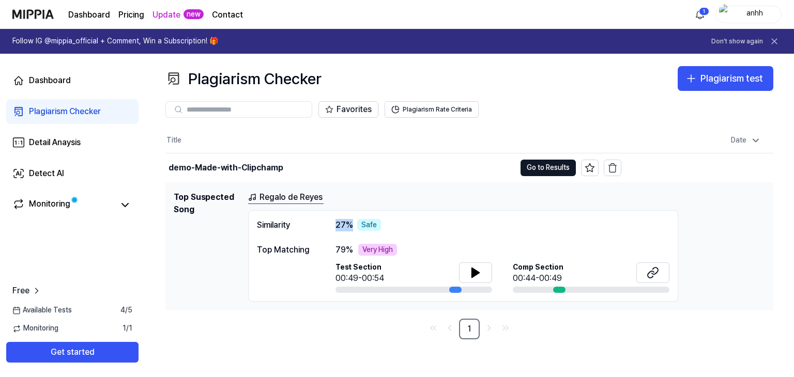
drag, startPoint x: 339, startPoint y: 228, endPoint x: 319, endPoint y: 227, distance: 20.7
click at [319, 227] on div "Similarity 27 % Safe" at bounding box center [463, 225] width 413 height 12
click at [472, 226] on div "Similarity 27 % Safe" at bounding box center [463, 225] width 413 height 12
drag, startPoint x: 265, startPoint y: 252, endPoint x: 311, endPoint y: 244, distance: 46.8
click at [311, 244] on div "Top Matching" at bounding box center [286, 250] width 58 height 12
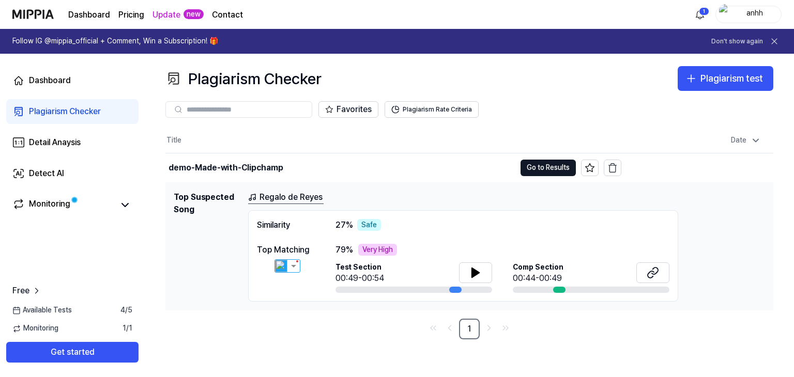
click at [476, 219] on div "Similarity 27 % Safe" at bounding box center [463, 225] width 413 height 12
click at [481, 271] on icon at bounding box center [476, 273] width 12 height 12
drag, startPoint x: 459, startPoint y: 290, endPoint x: 333, endPoint y: 292, distance: 126.2
click at [333, 292] on div "Top Matching 79 % Very High Test Section 00:50/00:54 Comp Section 00:44-00:49" at bounding box center [463, 269] width 413 height 50
click at [344, 289] on div at bounding box center [414, 290] width 157 height 6
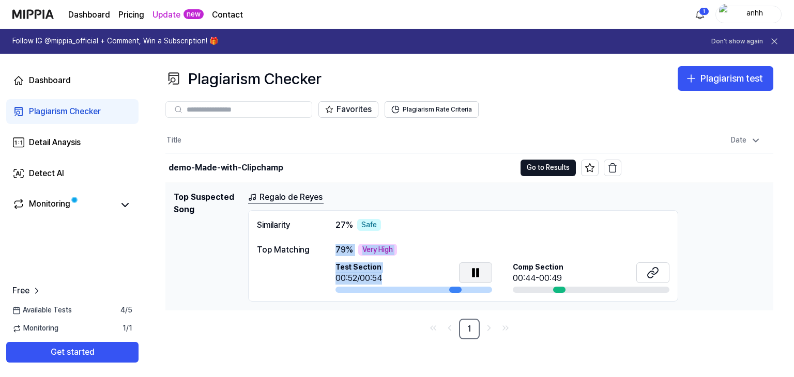
drag, startPoint x: 455, startPoint y: 290, endPoint x: 329, endPoint y: 288, distance: 126.2
click at [316, 290] on div "Top Matching 79 % Very High Test Section 00:52/00:54 Comp Section 00:44-00:49" at bounding box center [463, 269] width 413 height 50
click at [350, 287] on div at bounding box center [414, 290] width 157 height 6
